Goal: Transaction & Acquisition: Purchase product/service

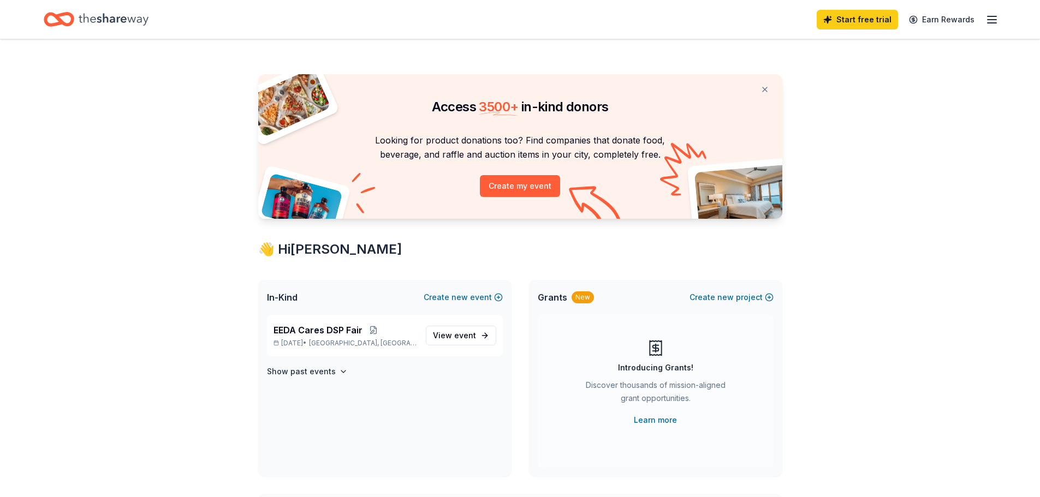
click at [993, 16] on line "button" at bounding box center [991, 16] width 9 height 0
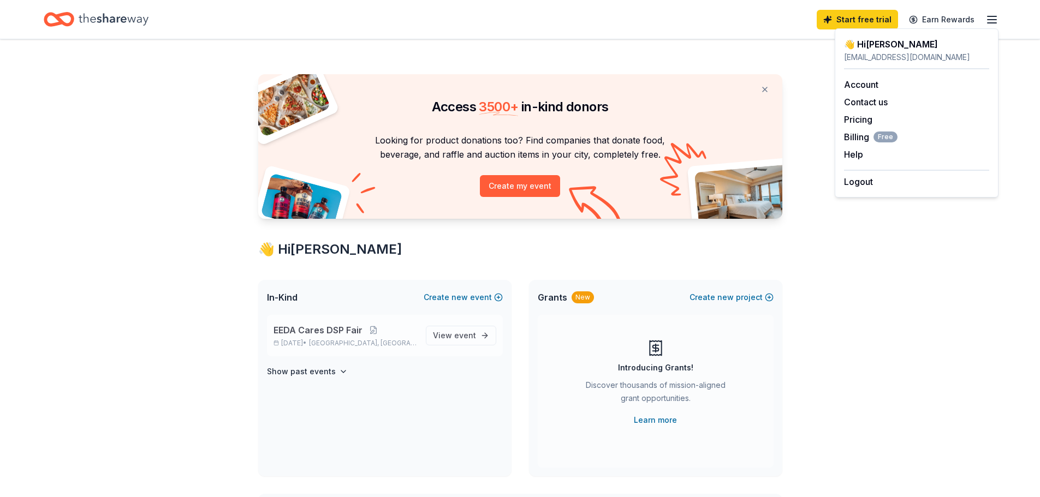
click at [307, 327] on span "EEDA Cares DSP Fair" at bounding box center [317, 330] width 89 height 13
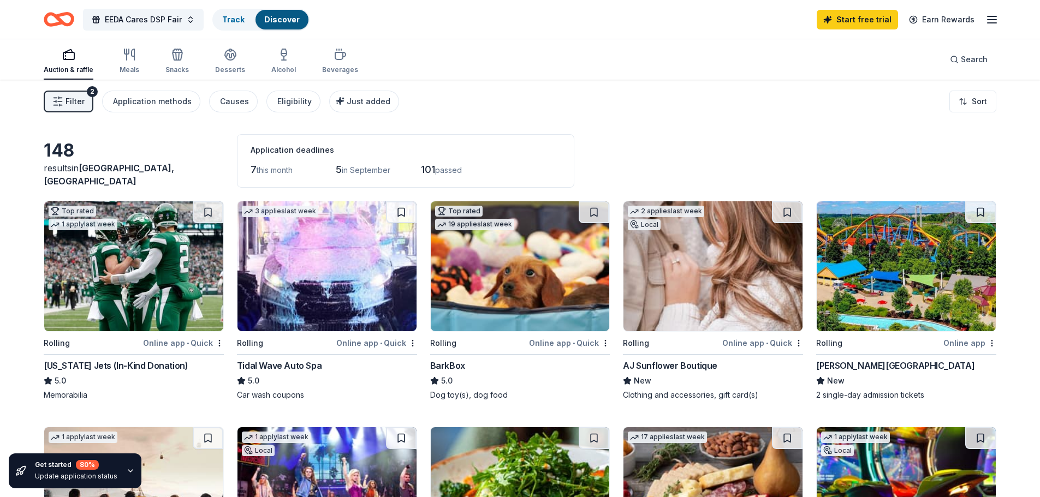
click at [61, 101] on line "button" at bounding box center [60, 101] width 4 height 0
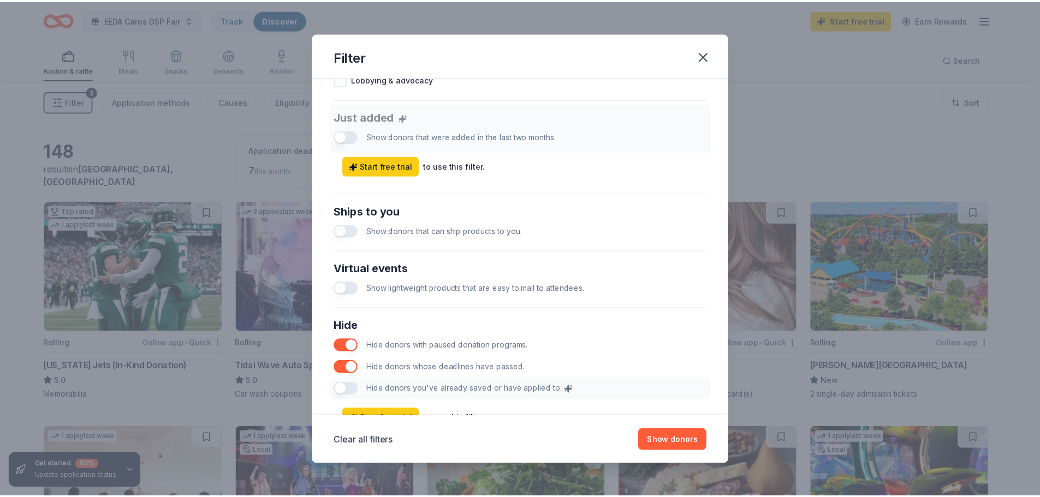
scroll to position [437, 0]
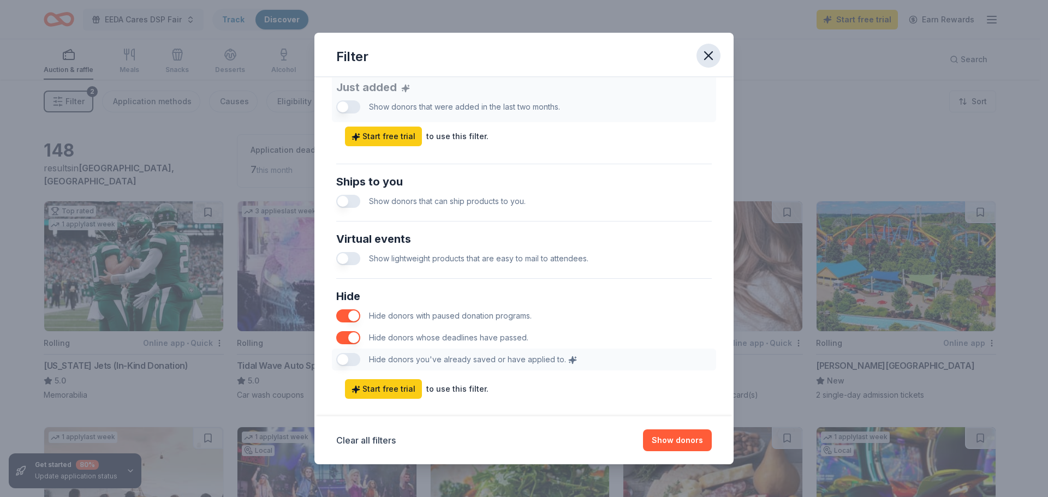
click at [717, 62] on button "button" at bounding box center [708, 56] width 24 height 24
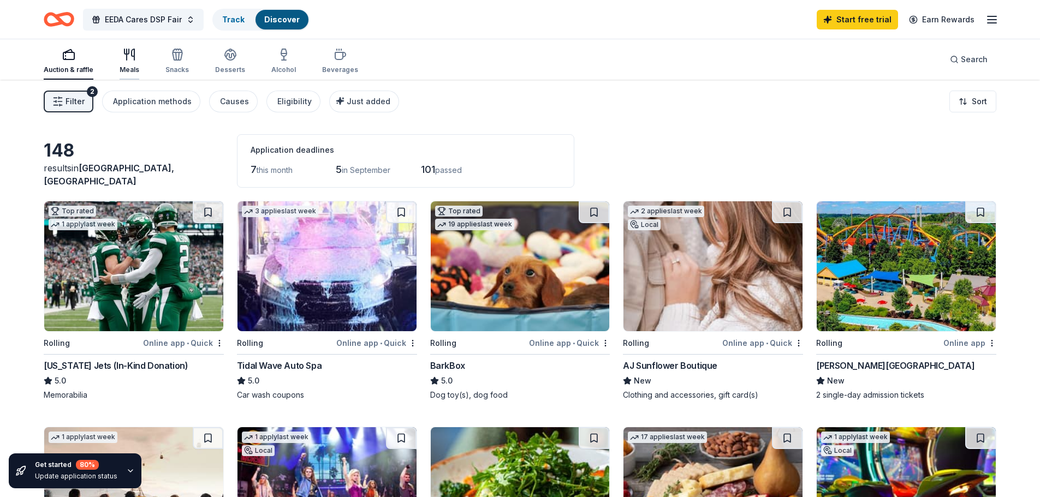
click at [136, 68] on div "Meals" at bounding box center [130, 69] width 20 height 9
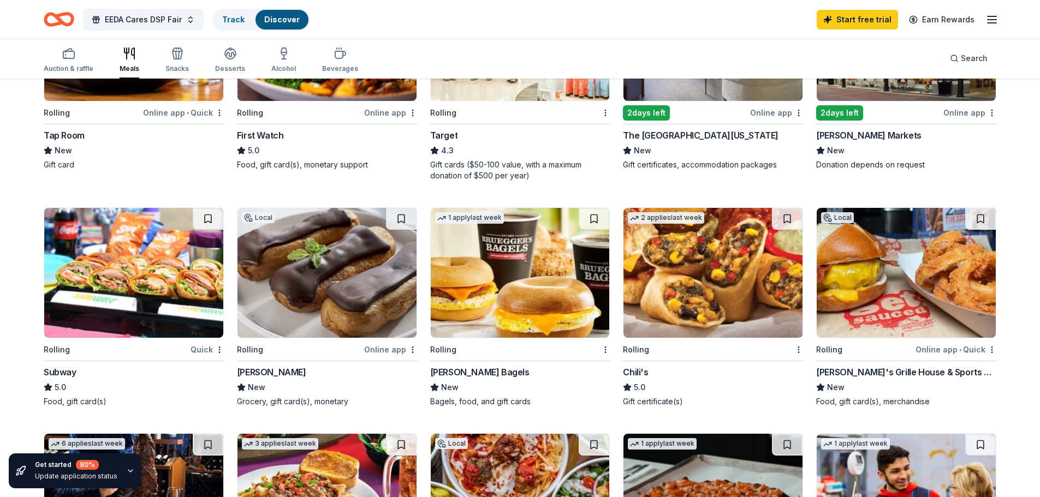
scroll to position [55, 0]
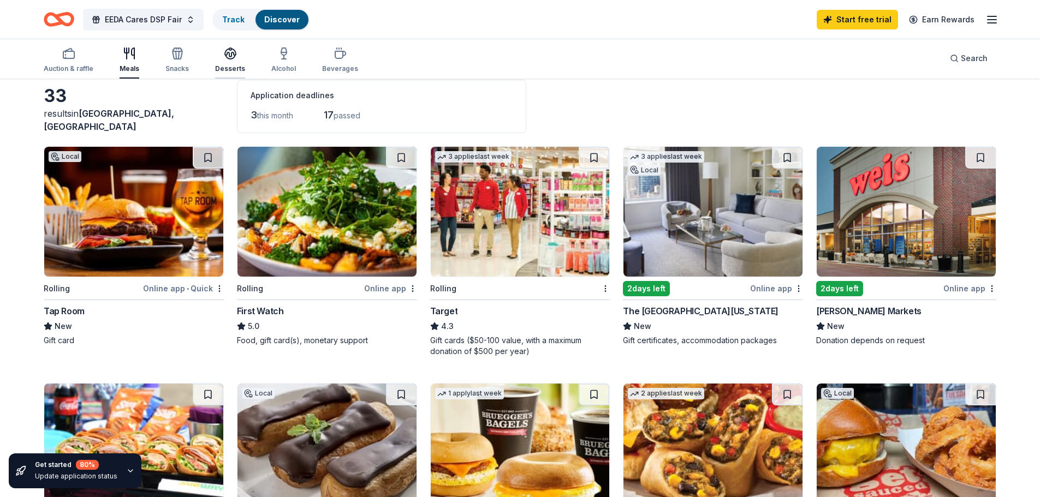
click at [223, 61] on div "Desserts" at bounding box center [230, 60] width 30 height 26
